Goal: Information Seeking & Learning: Understand process/instructions

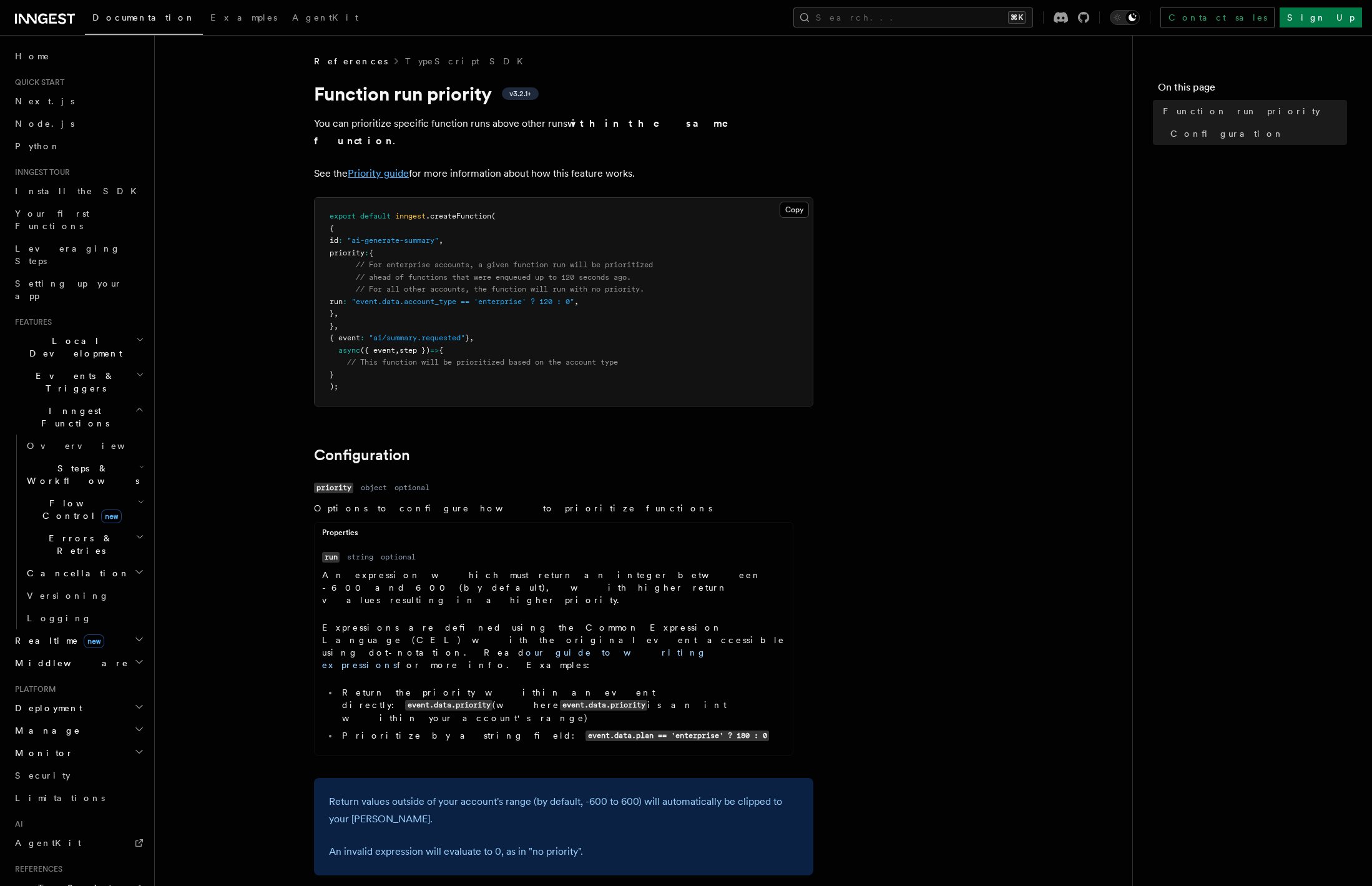
click at [374, 167] on link "Priority guide" at bounding box center [378, 173] width 61 height 12
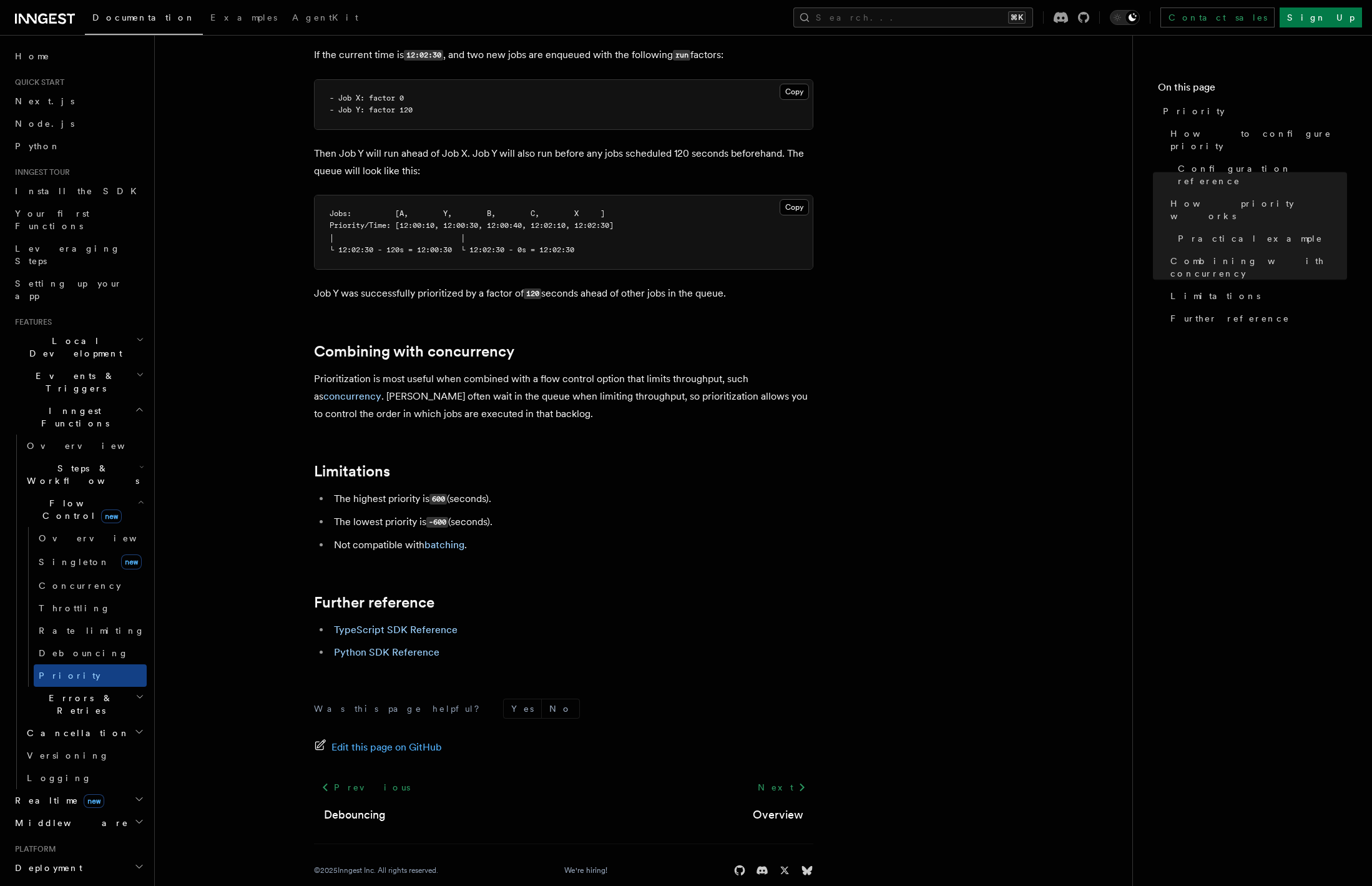
scroll to position [1058, 0]
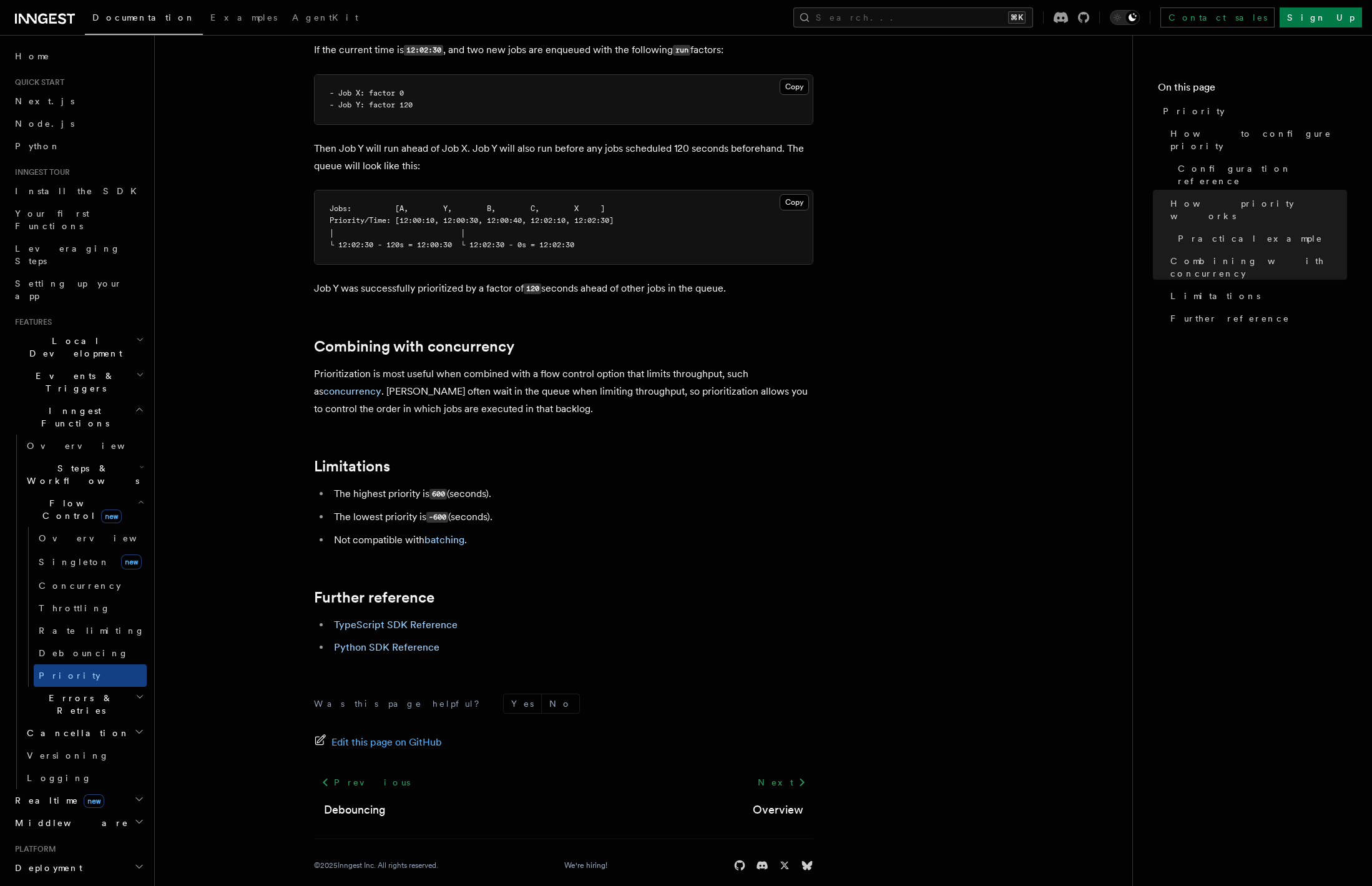
click at [436, 489] on code "600" at bounding box center [438, 493] width 17 height 10
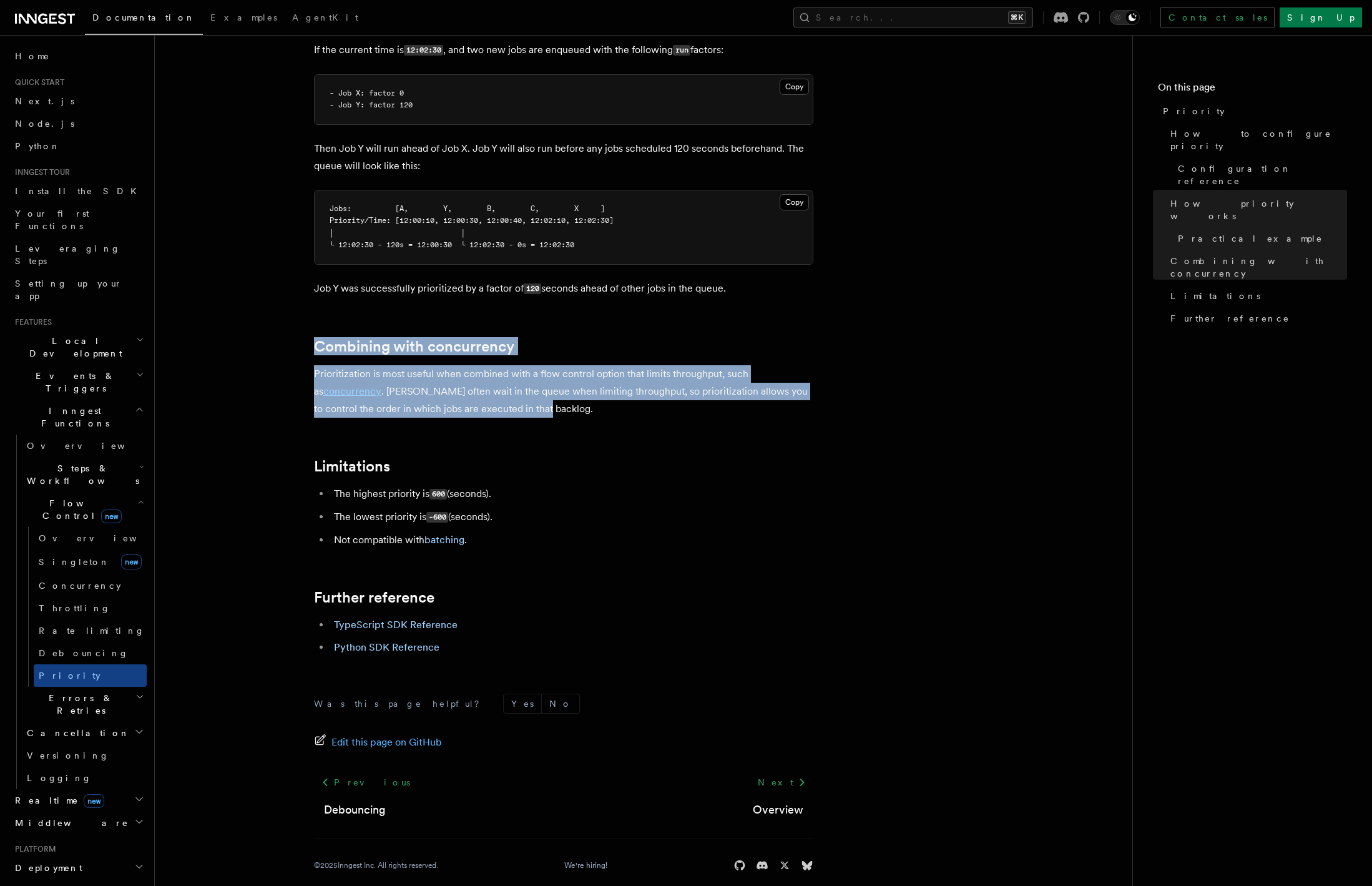
drag, startPoint x: 543, startPoint y: 400, endPoint x: 281, endPoint y: 319, distance: 274.2
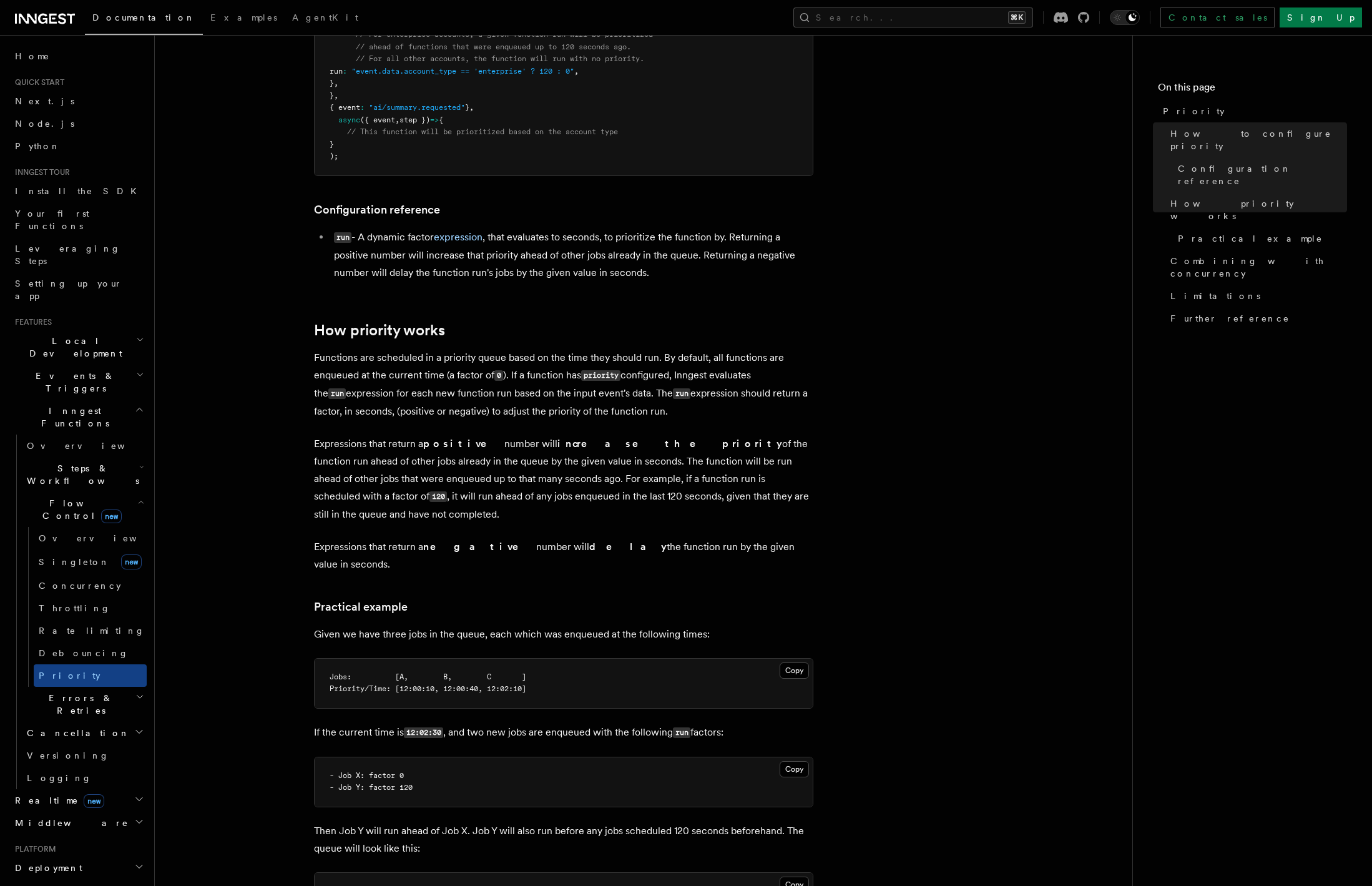
scroll to position [2, 0]
